Goal: Browse casually

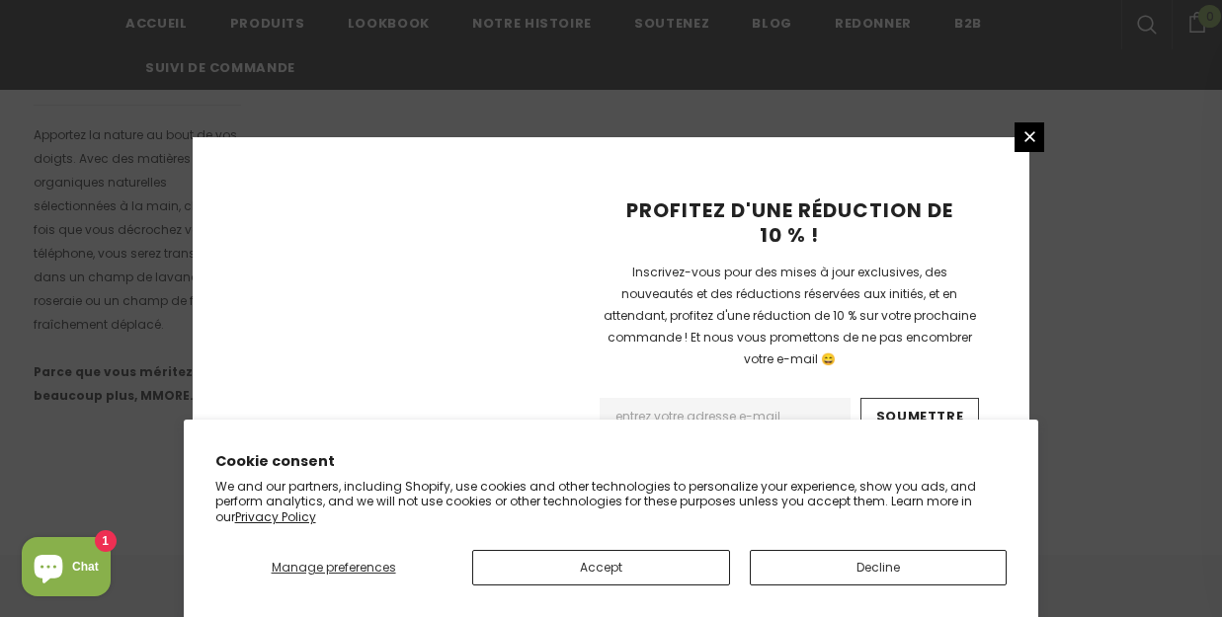
scroll to position [1495, 0]
